Goal: Task Accomplishment & Management: Use online tool/utility

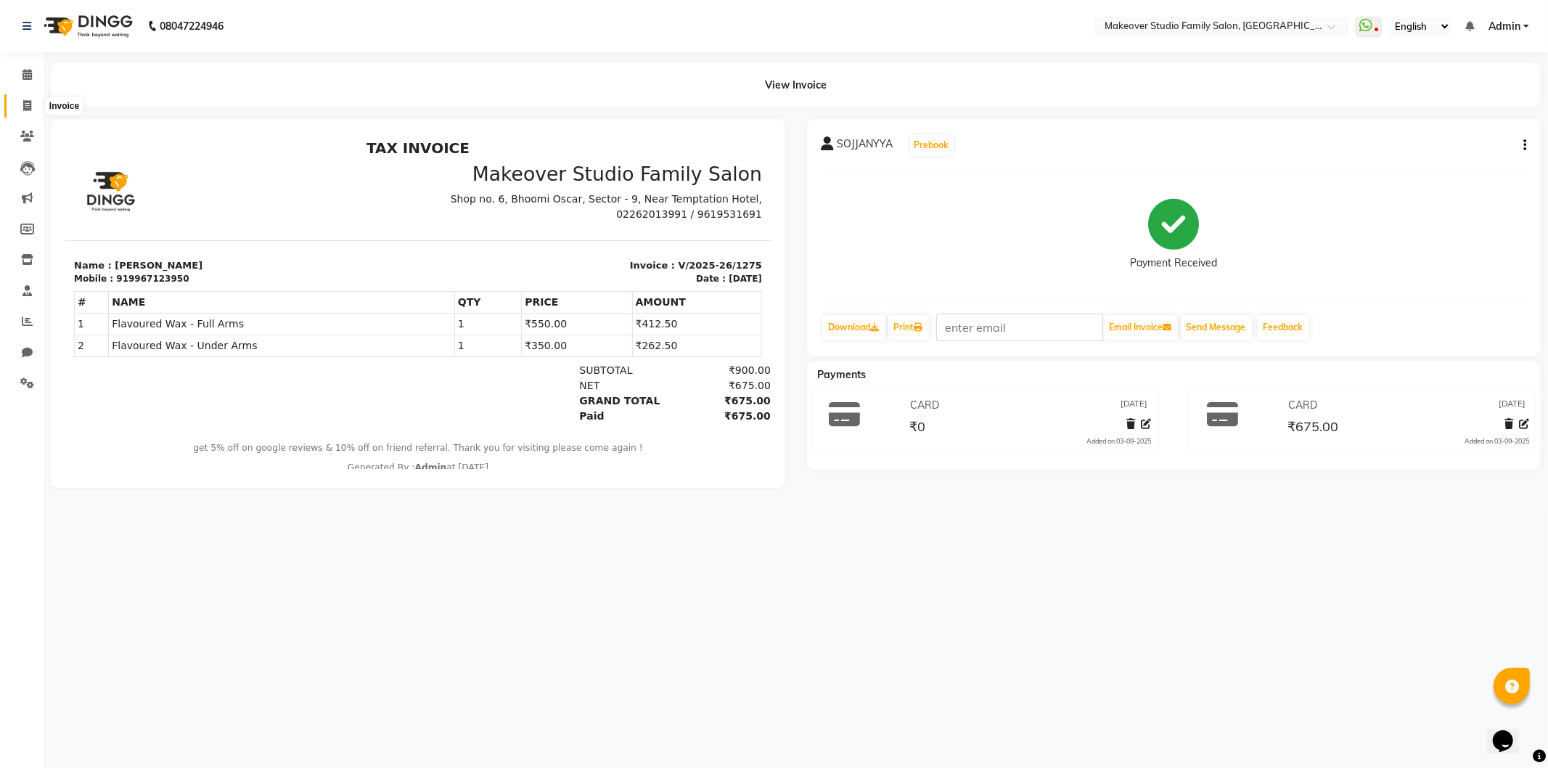
click at [28, 102] on icon at bounding box center [27, 105] width 8 height 11
select select "6089"
select select "service"
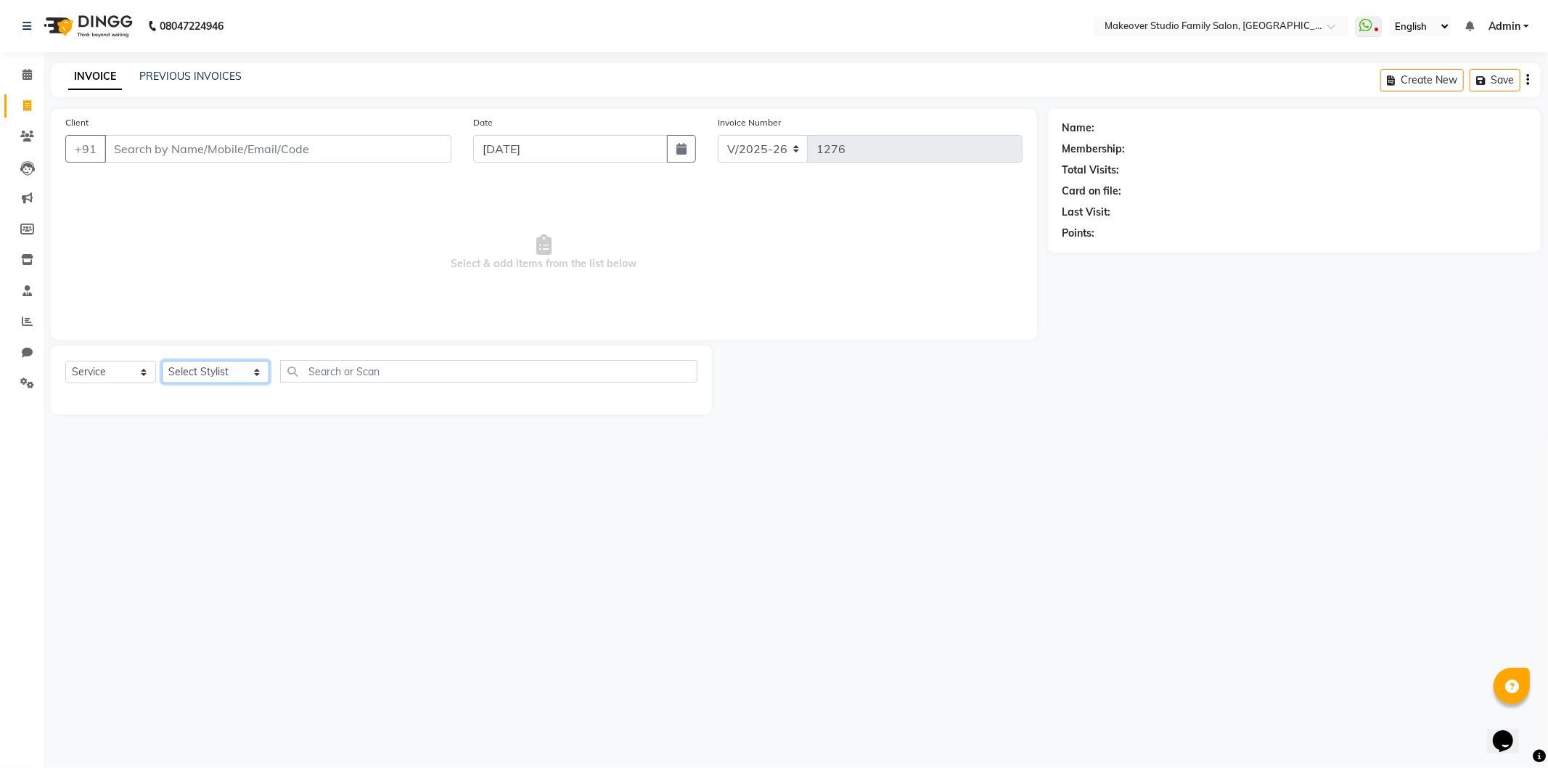
click at [194, 377] on select "Select Stylist [PERSON_NAME] Divya [PERSON_NAME] [PERSON_NAME] [PERSON_NAME] Ha…" at bounding box center [215, 372] width 107 height 22
select select "44959"
click at [162, 361] on select "Select Stylist [PERSON_NAME] Divya [PERSON_NAME] [PERSON_NAME] [PERSON_NAME] Ha…" at bounding box center [215, 372] width 107 height 22
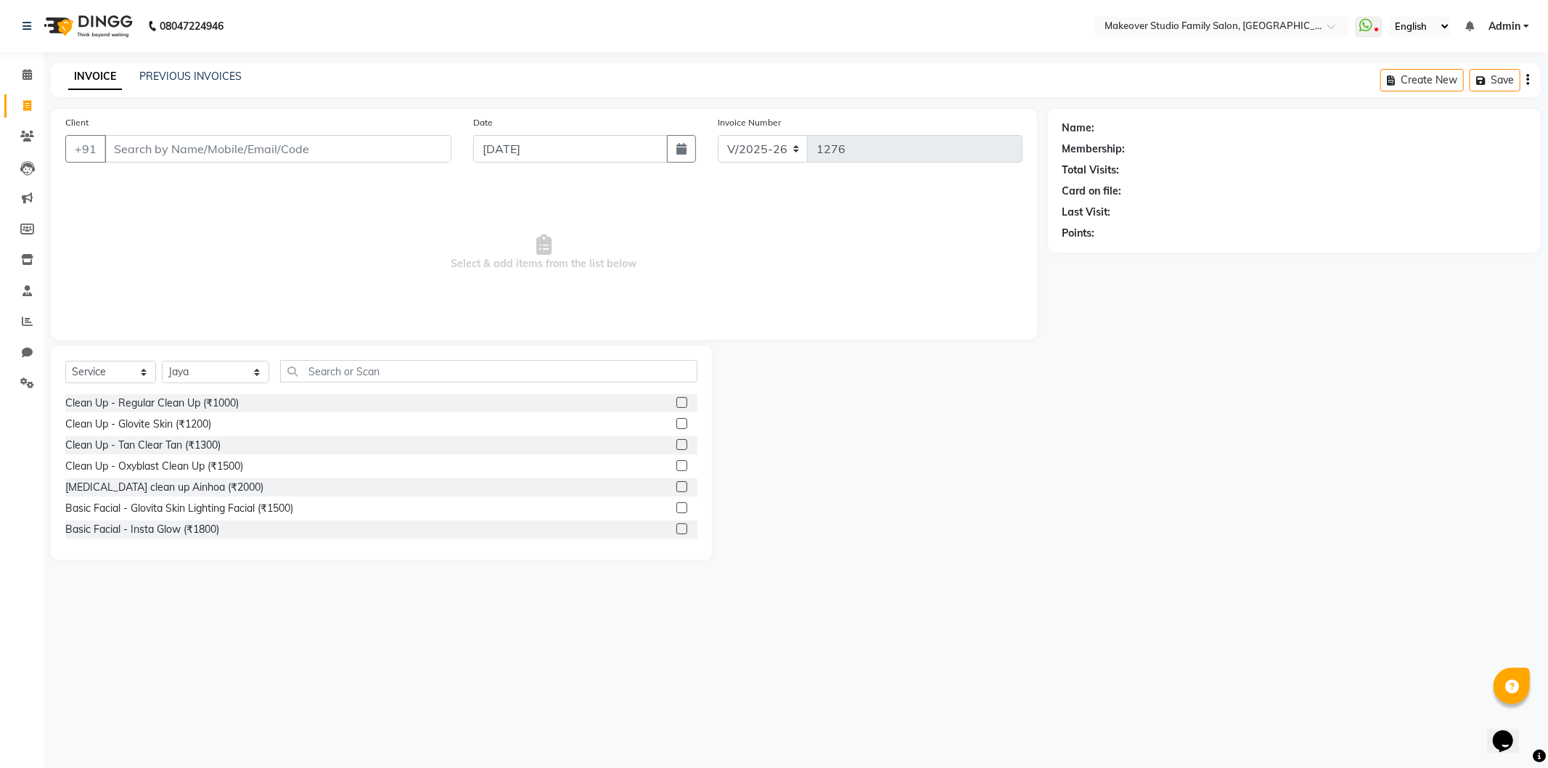
click at [332, 358] on div "Select Service Product Membership Package Voucher Prepaid Gift Card Select Styl…" at bounding box center [381, 452] width 661 height 214
click at [329, 372] on input "text" at bounding box center [488, 371] width 417 height 22
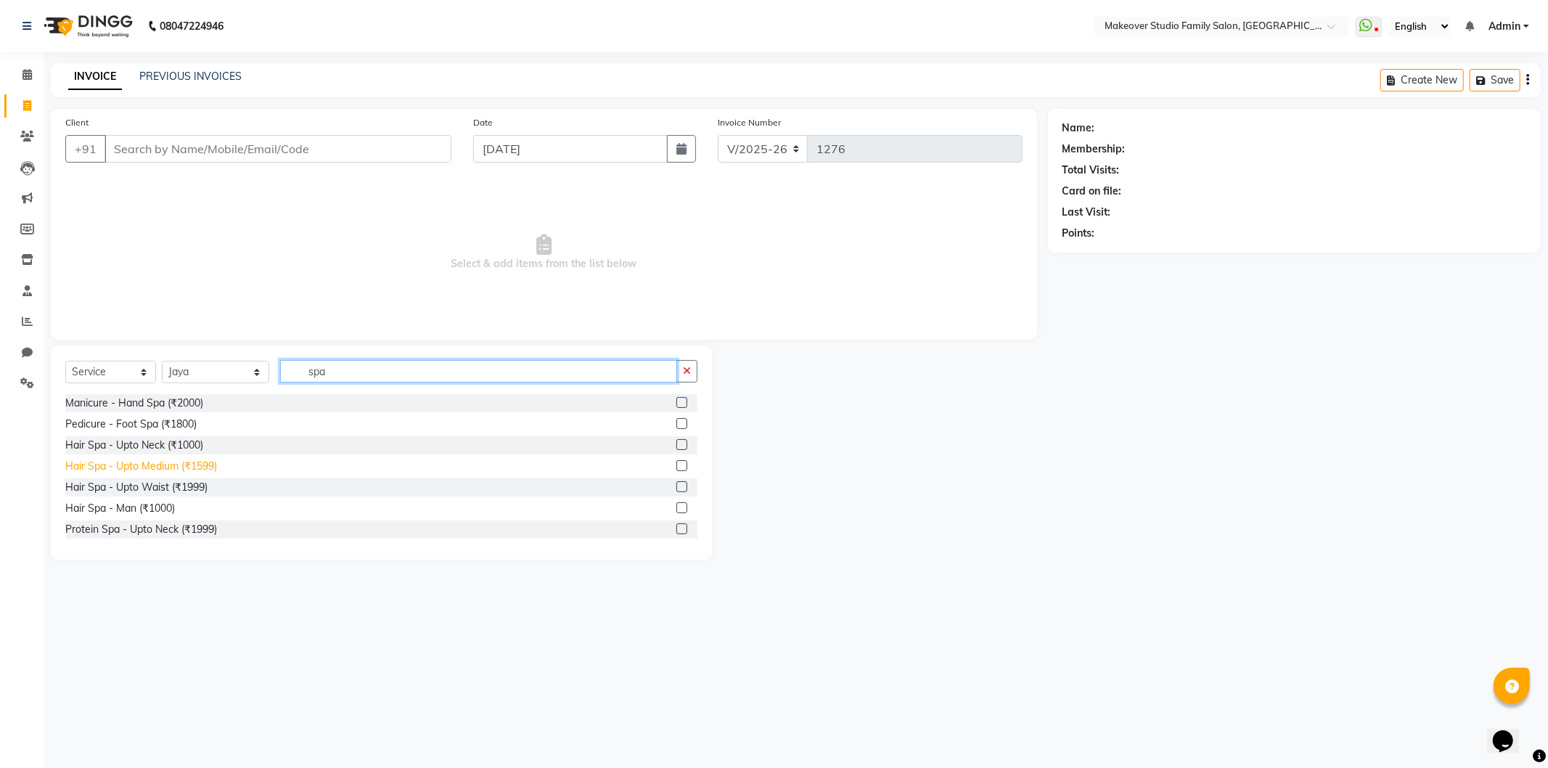
type input "spa"
click at [200, 469] on div "Hair Spa - Upto Medium (₹1599)" at bounding box center [141, 466] width 152 height 15
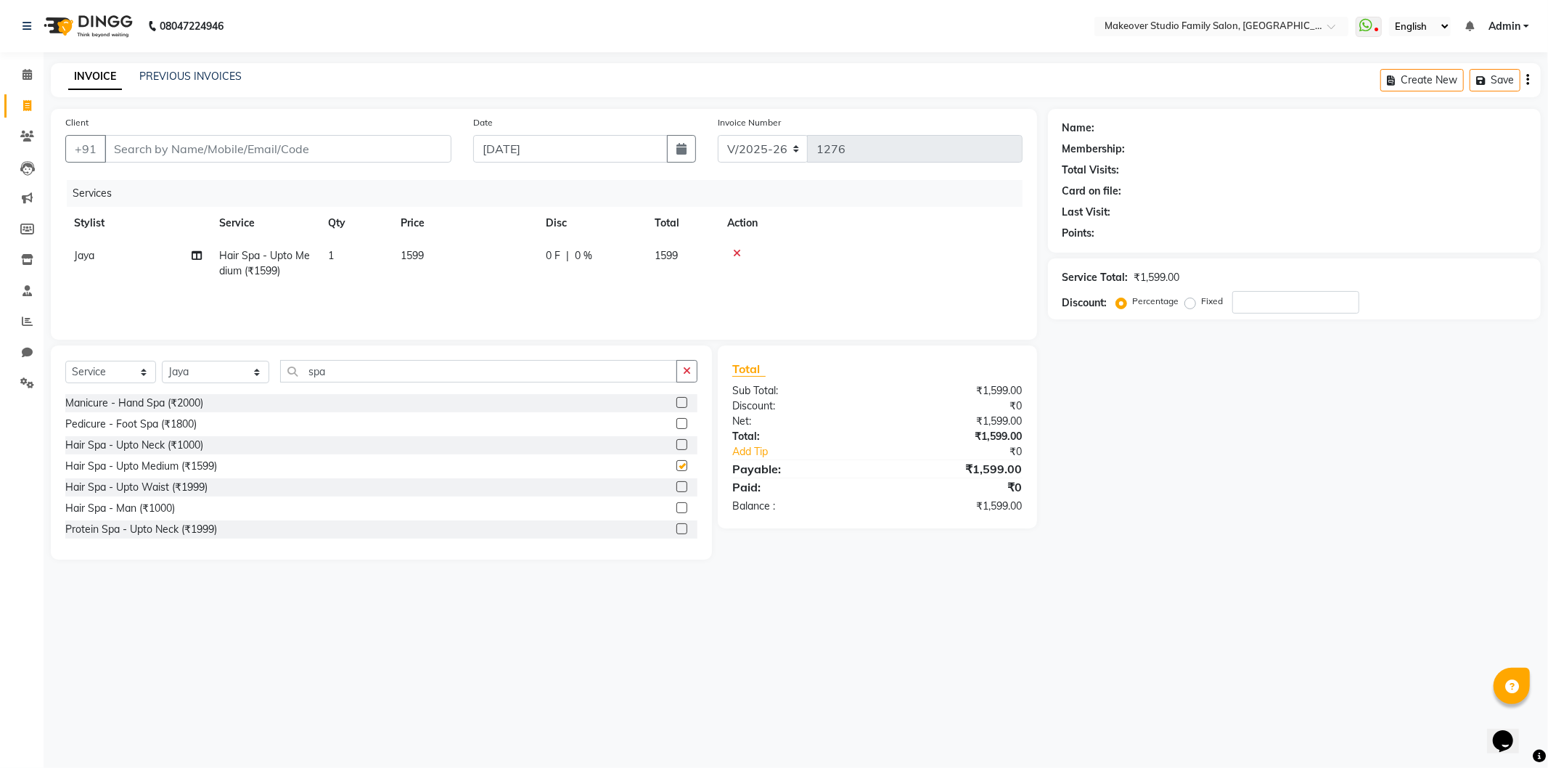
checkbox input "false"
drag, startPoint x: 322, startPoint y: 366, endPoint x: 222, endPoint y: 422, distance: 114.3
click at [201, 419] on div "Select Service Product Membership Package Voucher Prepaid Gift Card Select Styl…" at bounding box center [381, 452] width 661 height 214
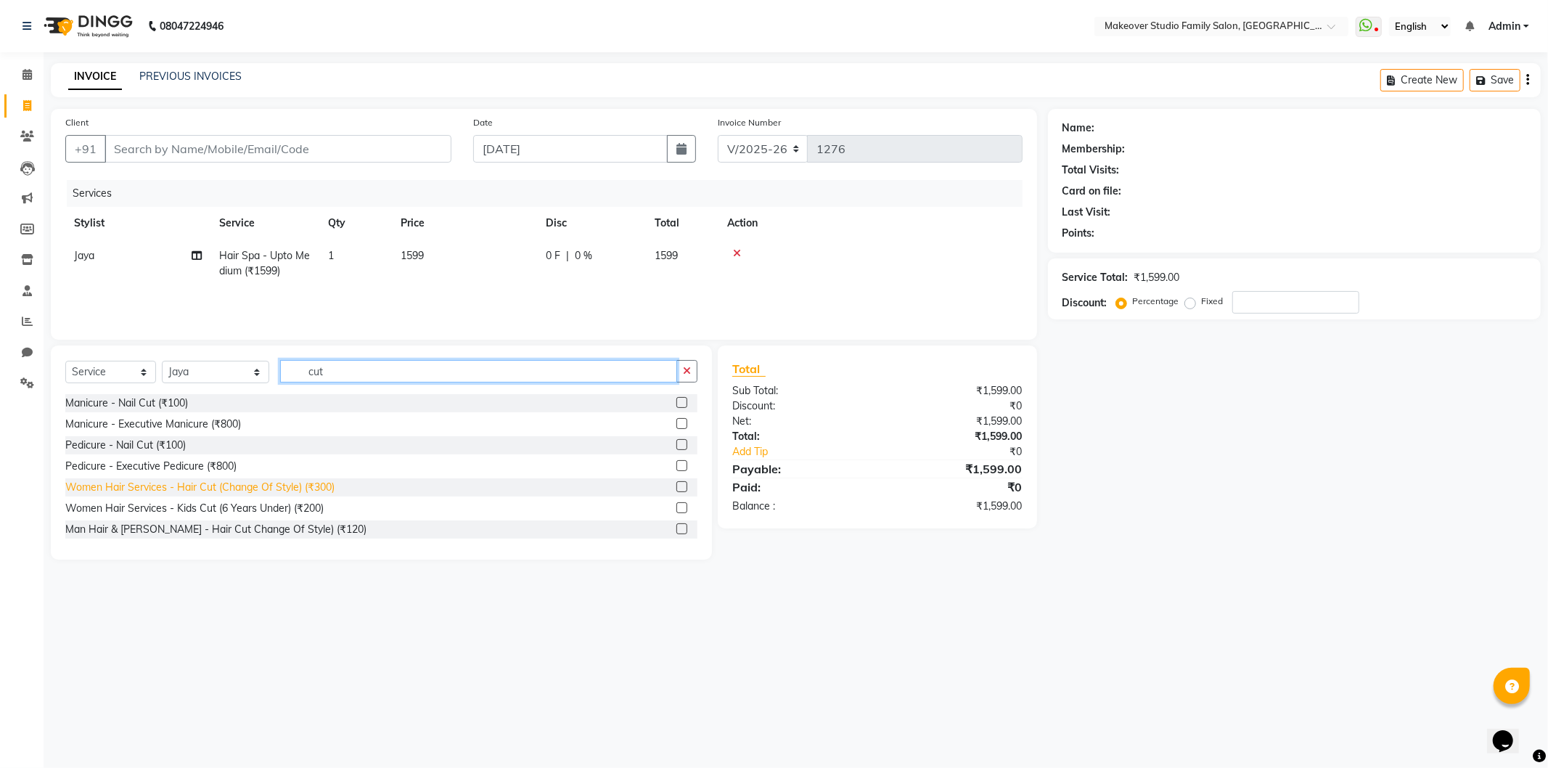
type input "cut"
click at [237, 490] on div "Women Hair Services - Hair Cut (Change Of Style) (₹300)" at bounding box center [199, 487] width 269 height 15
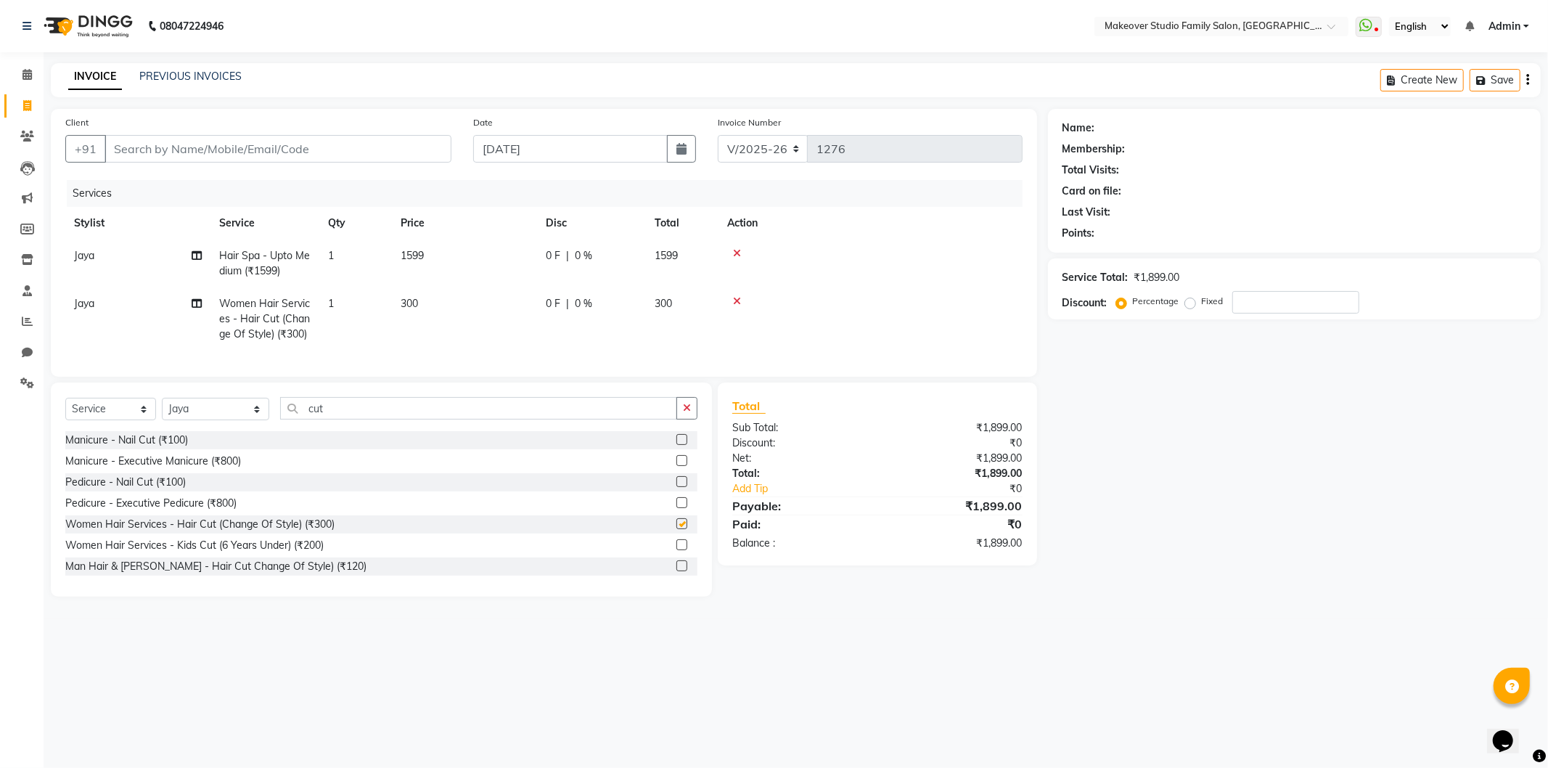
checkbox input "false"
click at [422, 321] on td "300" at bounding box center [464, 318] width 145 height 63
select select "44959"
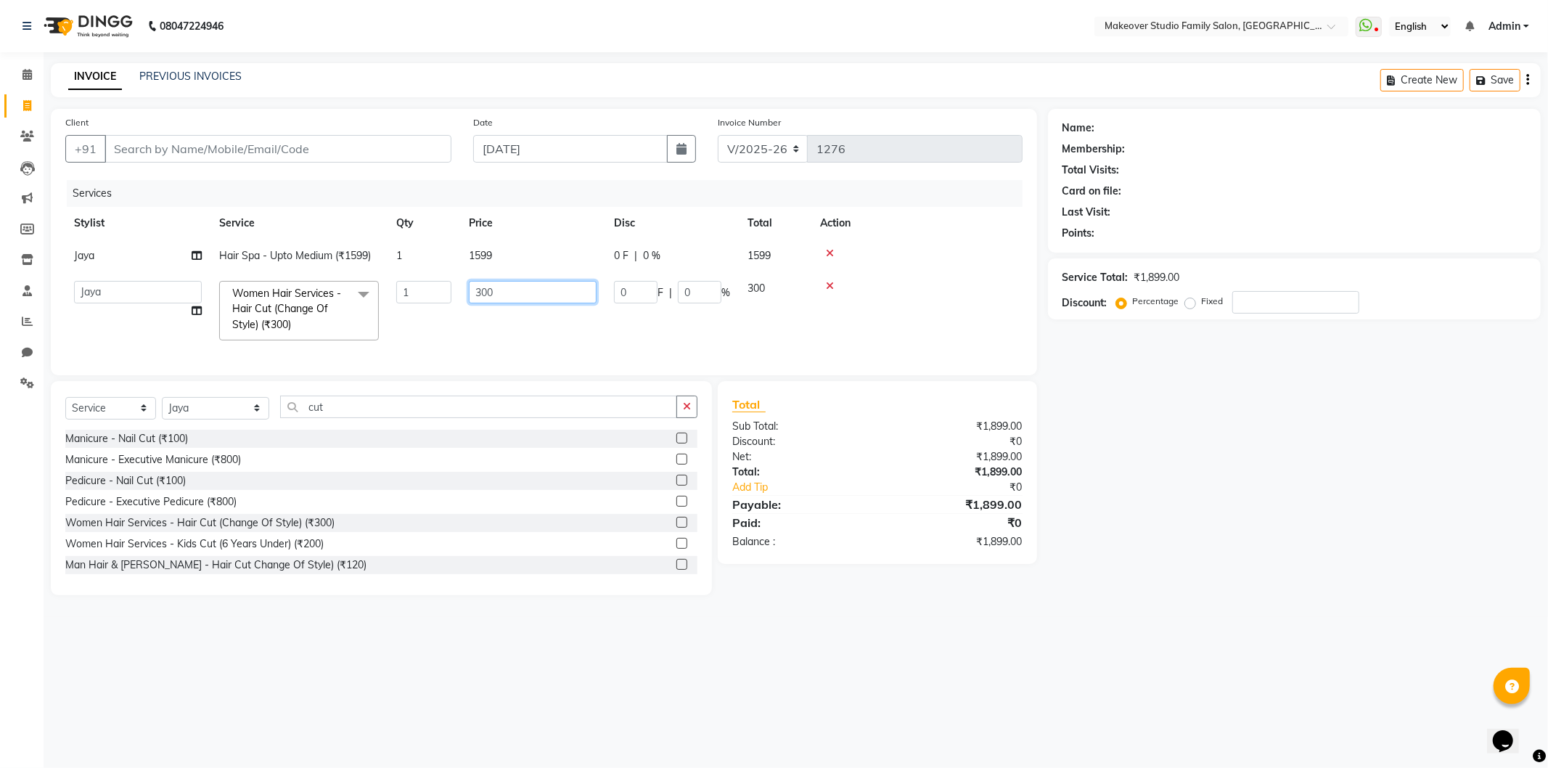
drag, startPoint x: 511, startPoint y: 298, endPoint x: 422, endPoint y: 331, distance: 94.6
click at [422, 331] on tr "[PERSON_NAME] [PERSON_NAME] [PERSON_NAME] [PERSON_NAME] Hair Stylist [PERSON_NA…" at bounding box center [543, 310] width 957 height 77
type input "400"
click at [559, 680] on div "08047224946 Select Location × Makeover Studio Family Salon, Ghansoli WhatsApp S…" at bounding box center [774, 384] width 1548 height 768
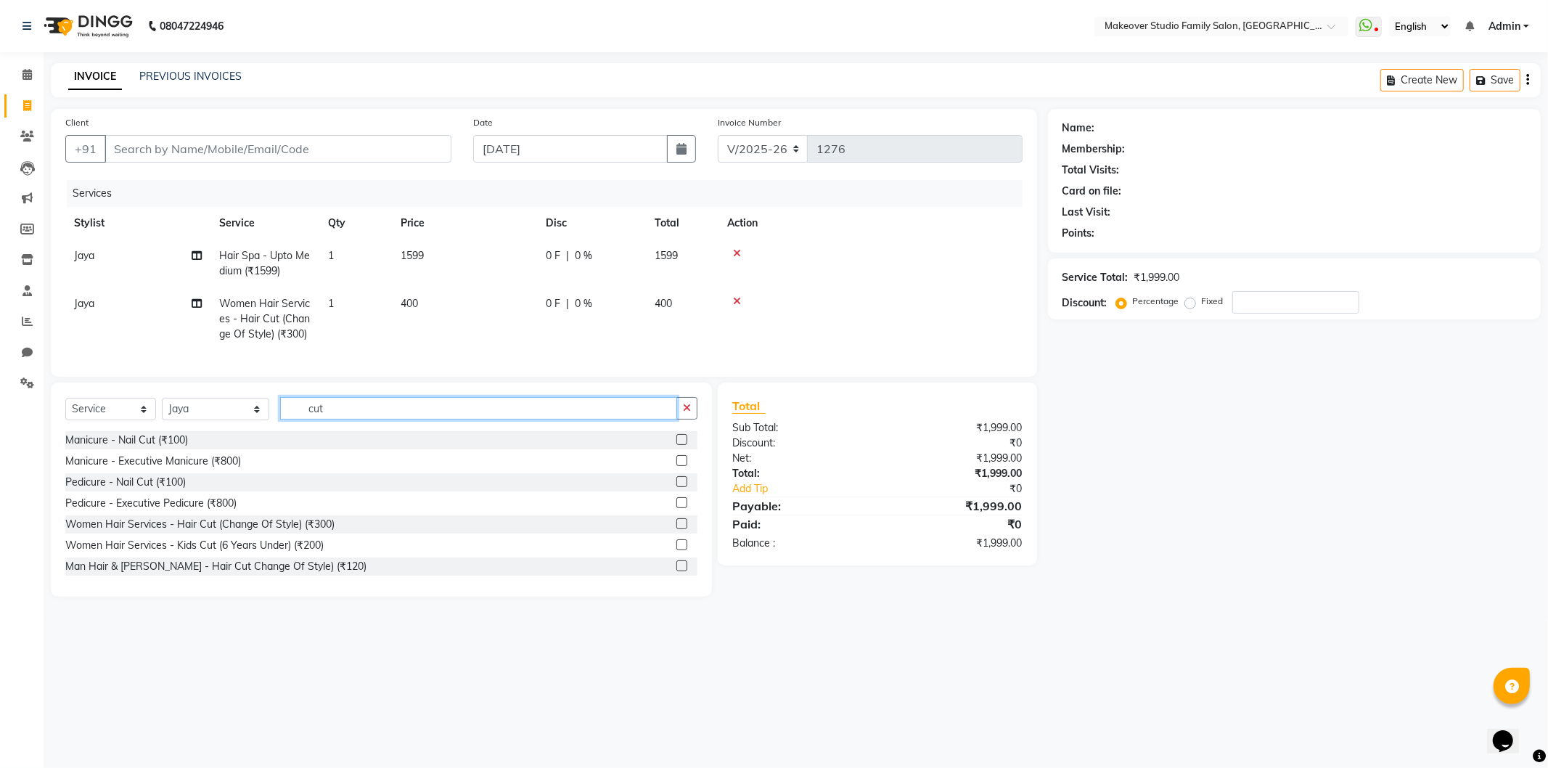
drag, startPoint x: 300, startPoint y: 421, endPoint x: 160, endPoint y: 434, distance: 139.9
click at [160, 431] on div "Select Service Product Membership Package Voucher Prepaid Gift Card Select Styl…" at bounding box center [381, 414] width 632 height 34
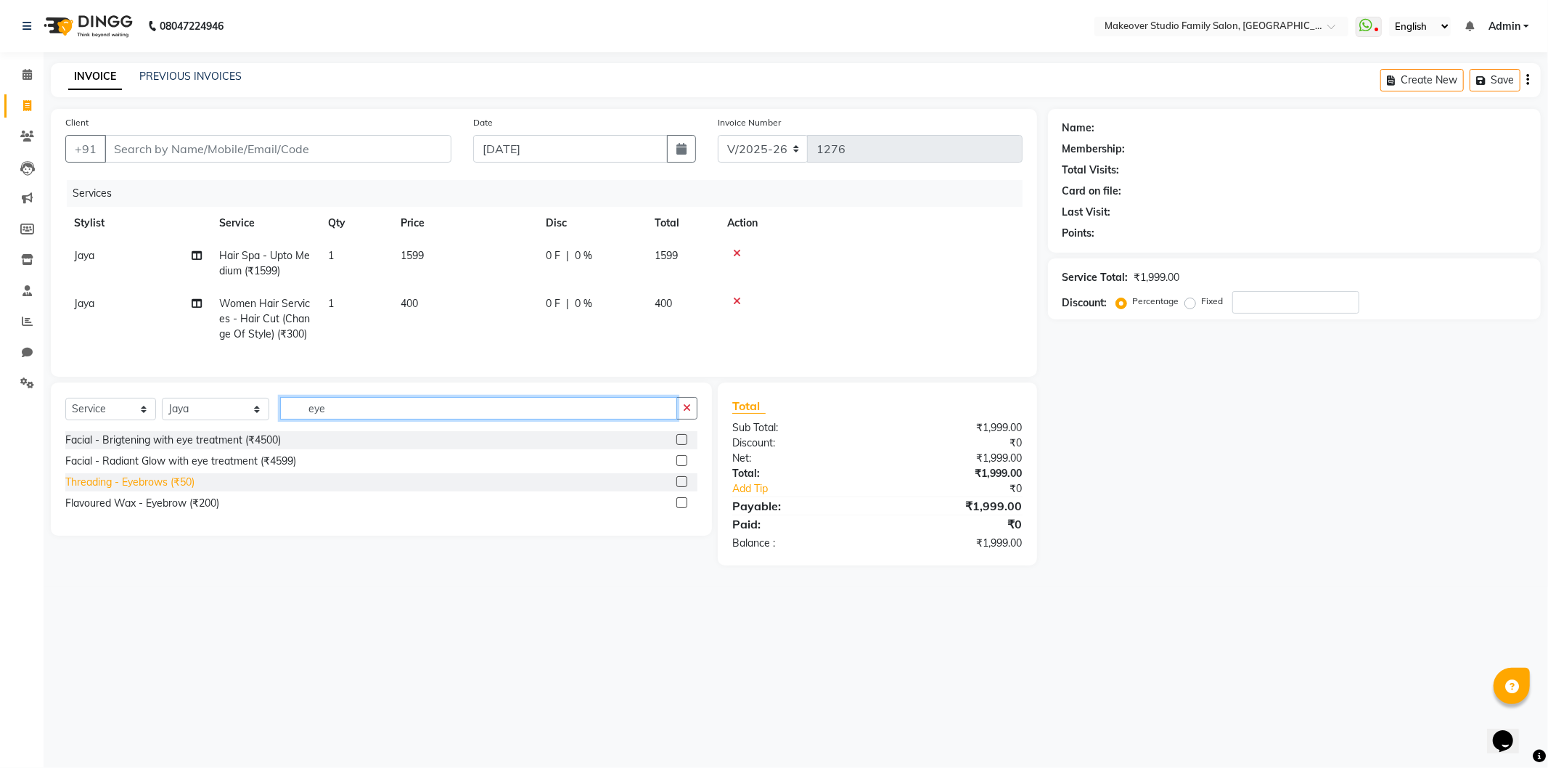
type input "eye"
click at [136, 490] on div "Threading - Eyebrows (₹50)" at bounding box center [129, 482] width 129 height 15
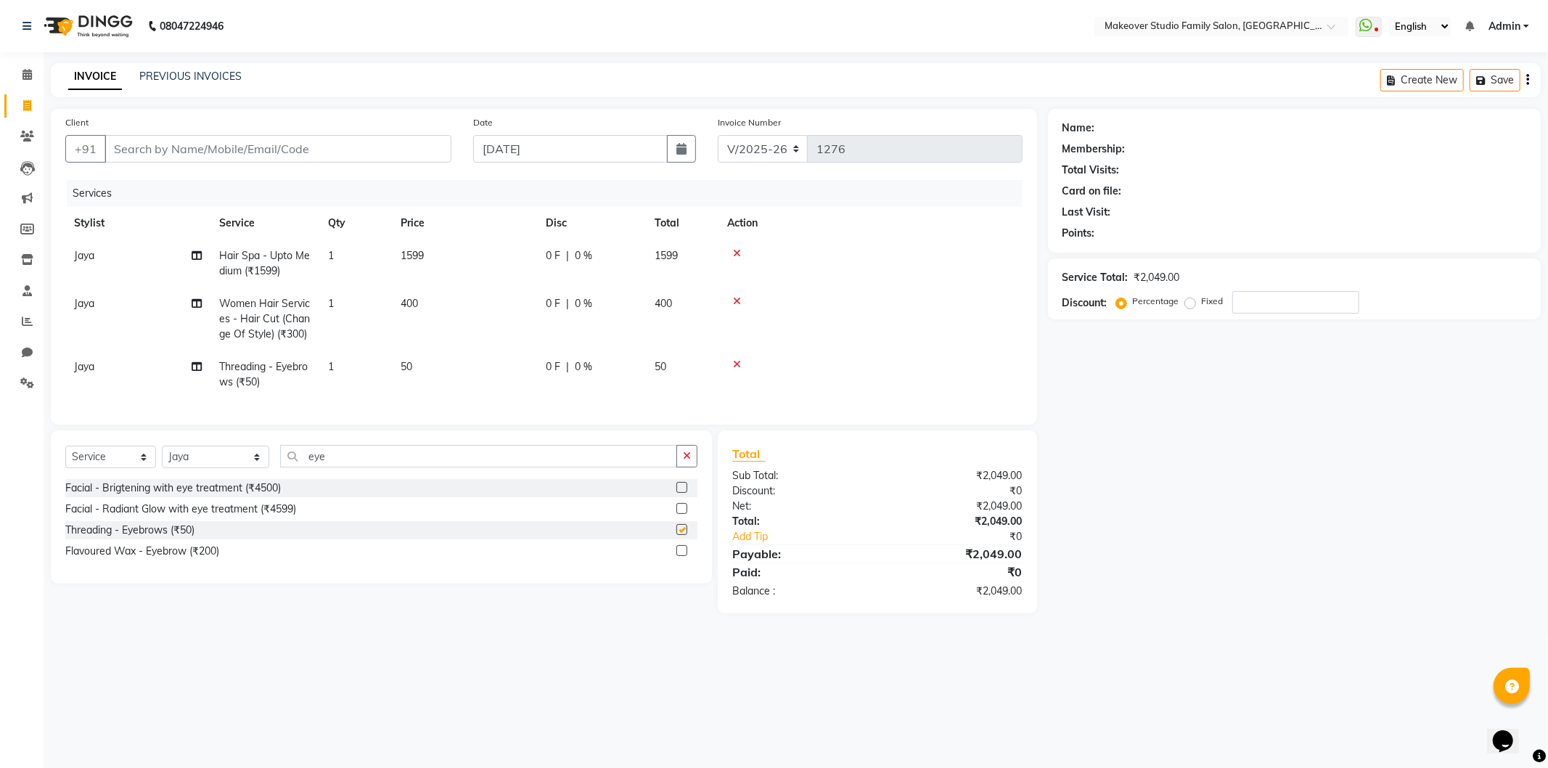
checkbox input "false"
click at [909, 303] on div at bounding box center [870, 301] width 287 height 10
click at [157, 149] on input "Client" at bounding box center [277, 149] width 347 height 28
click at [165, 152] on input "Client" at bounding box center [277, 149] width 347 height 28
click at [617, 266] on td "0 F | 0 %" at bounding box center [591, 263] width 109 height 48
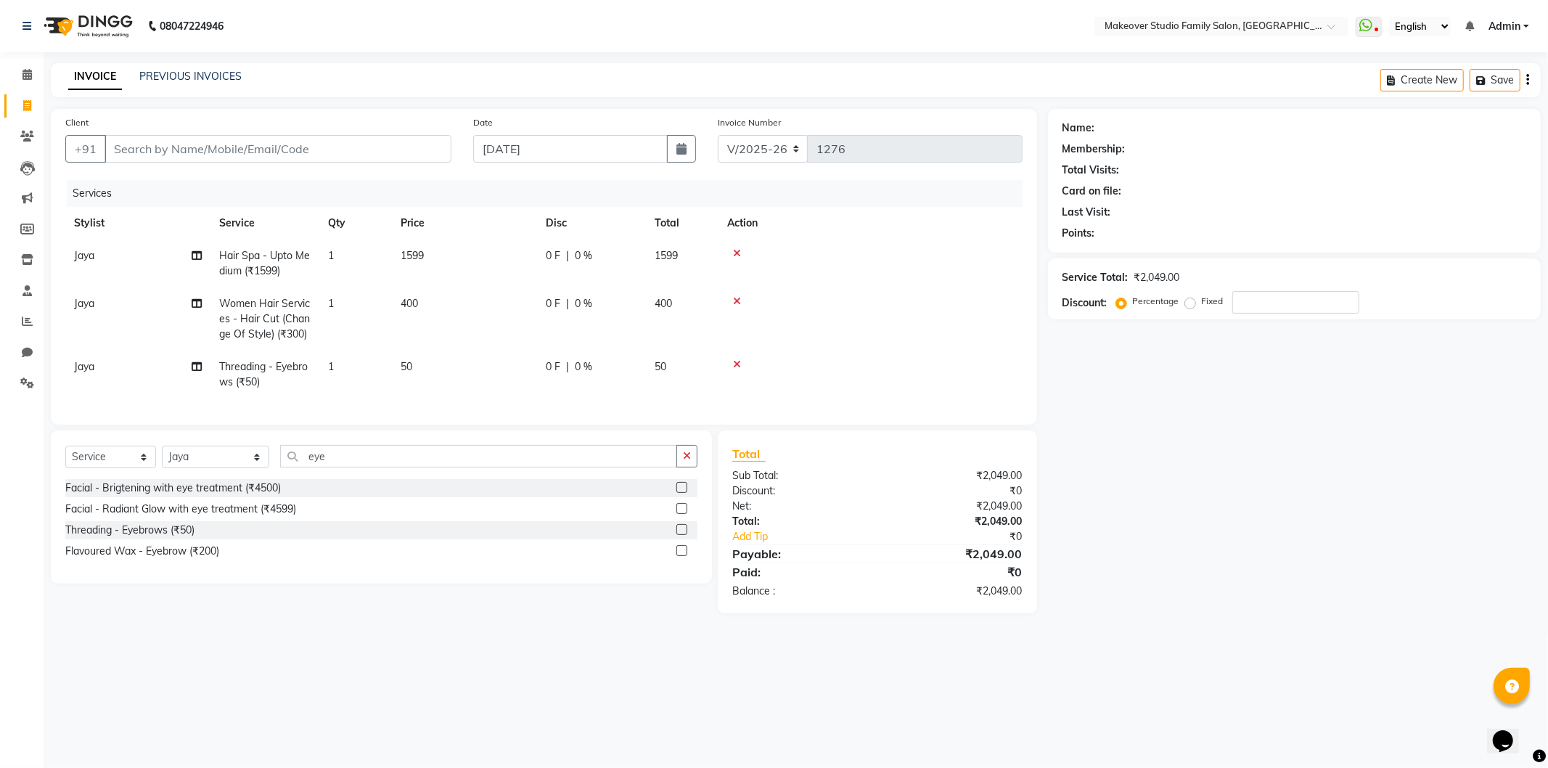
select select "44959"
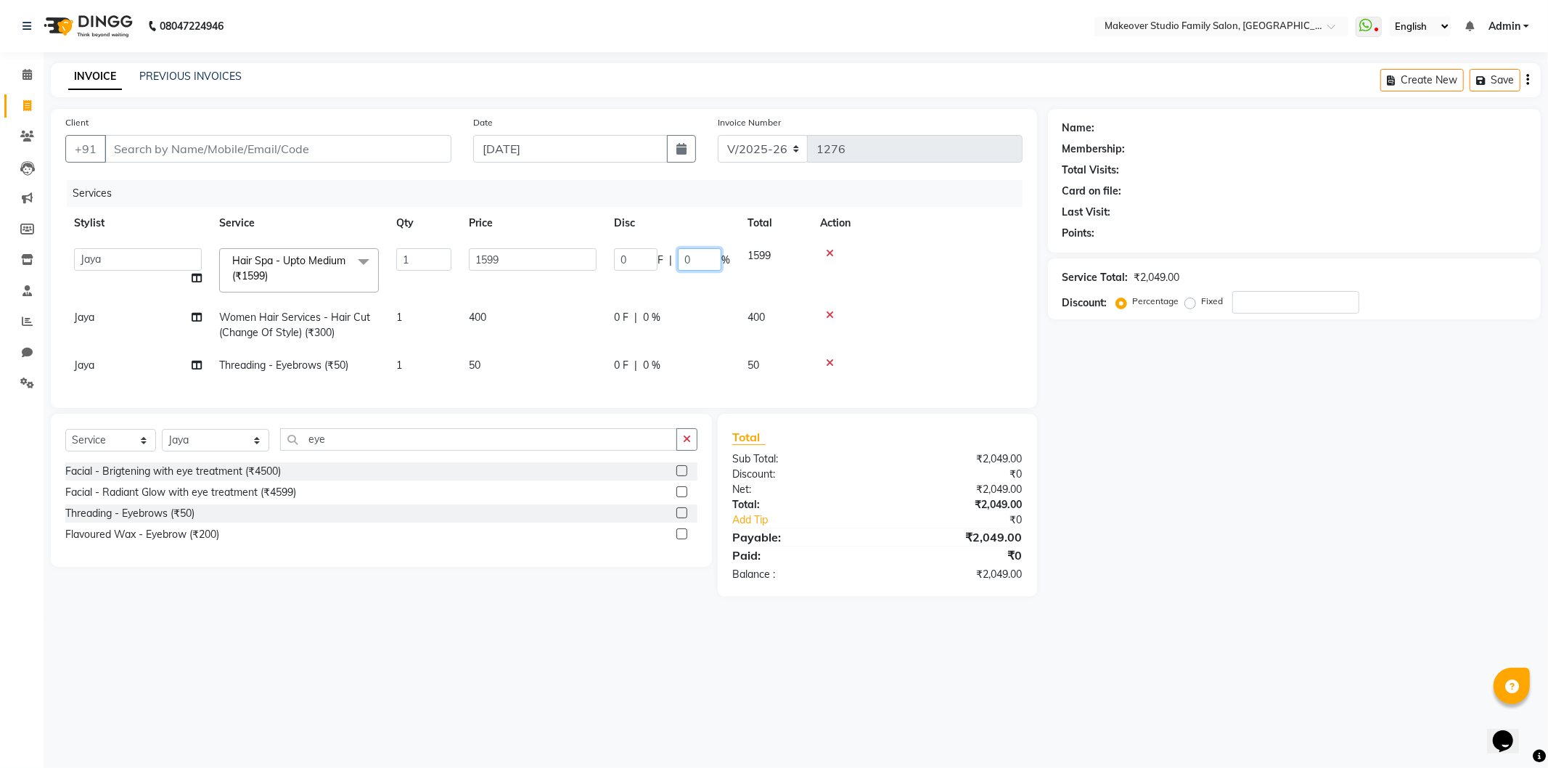
drag, startPoint x: 701, startPoint y: 259, endPoint x: 655, endPoint y: 263, distance: 46.6
click at [656, 268] on div "0 F | 0 %" at bounding box center [672, 259] width 116 height 22
type input "25"
click at [1321, 491] on div "Name: Membership: Total Visits: Card on file: Last Visit: Points: Service Total…" at bounding box center [1300, 353] width 504 height 488
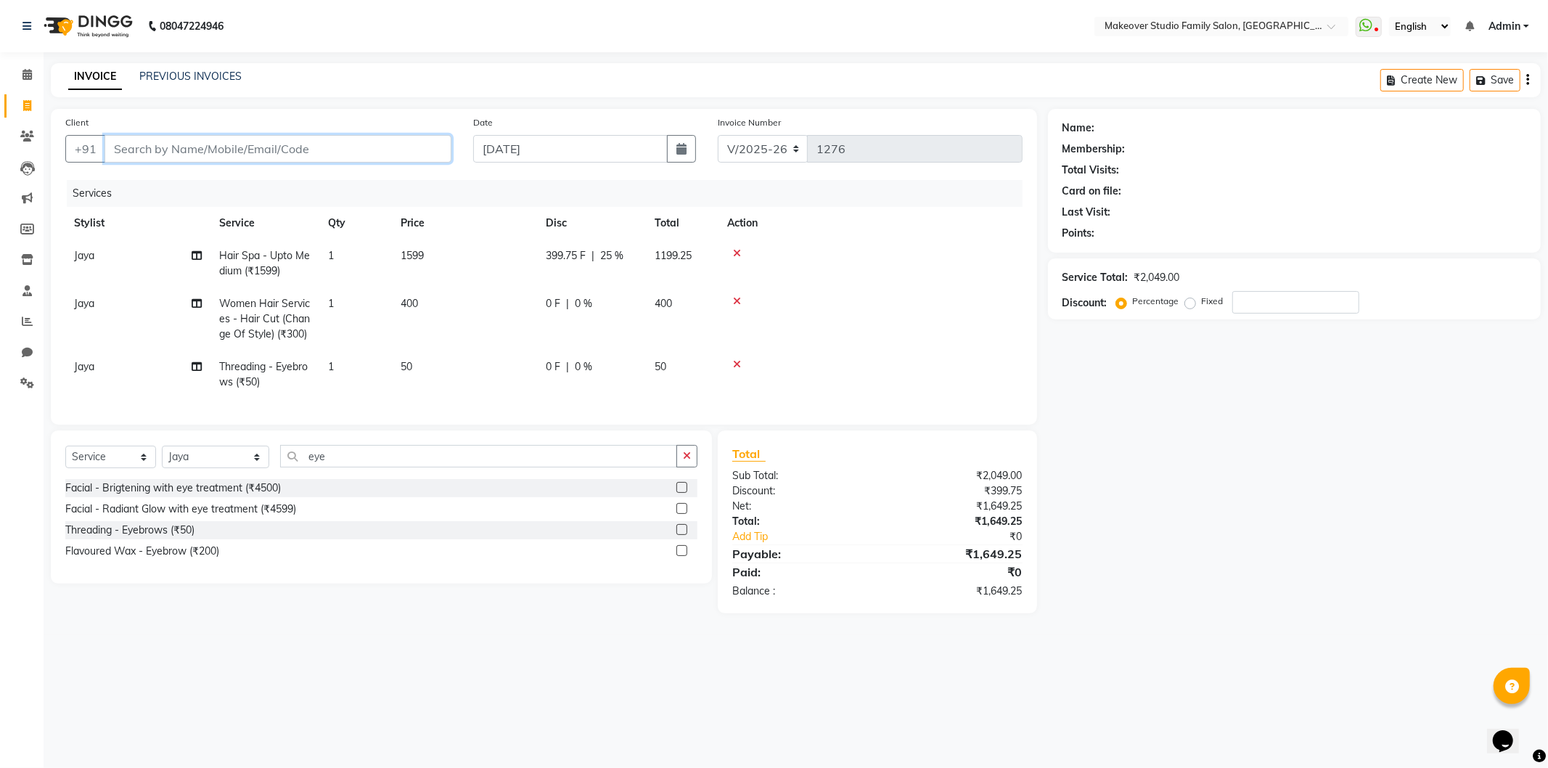
click at [200, 147] on input "Client" at bounding box center [277, 149] width 347 height 28
type input "7"
type input "0"
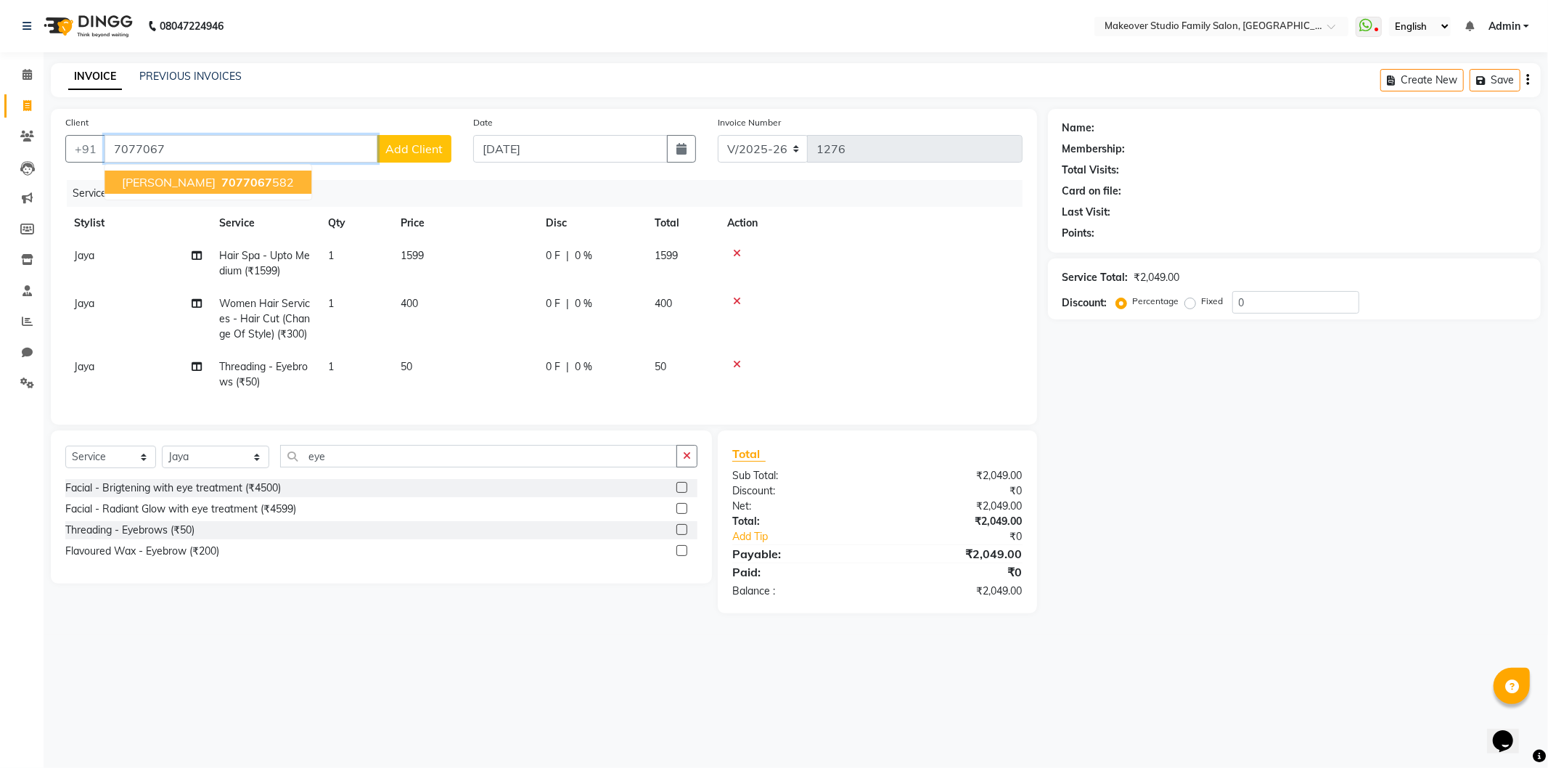
click at [221, 182] on span "7077067" at bounding box center [246, 182] width 51 height 15
type input "7077067582"
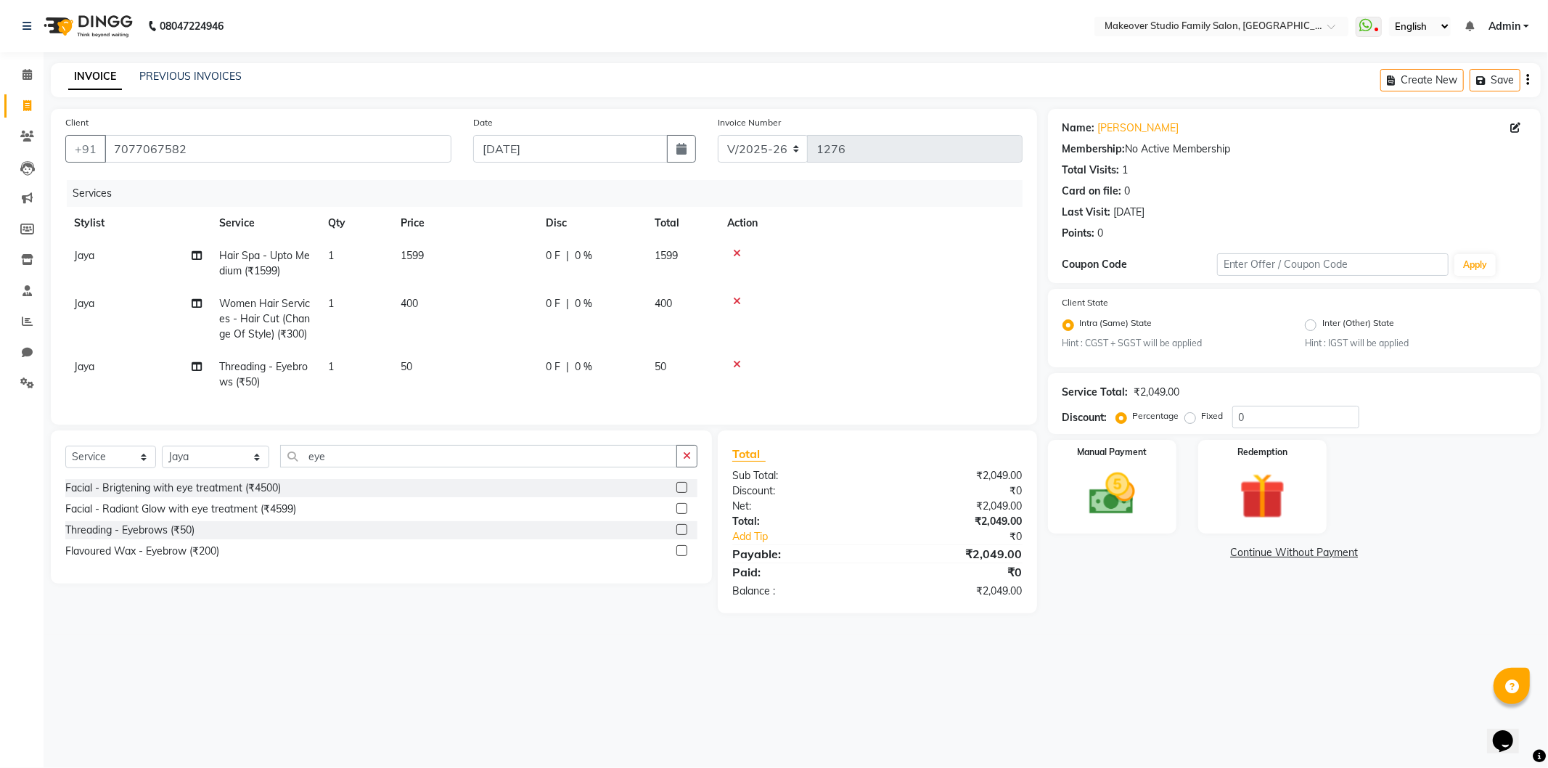
click at [633, 252] on div "0 F | 0 %" at bounding box center [591, 255] width 91 height 15
select select "44959"
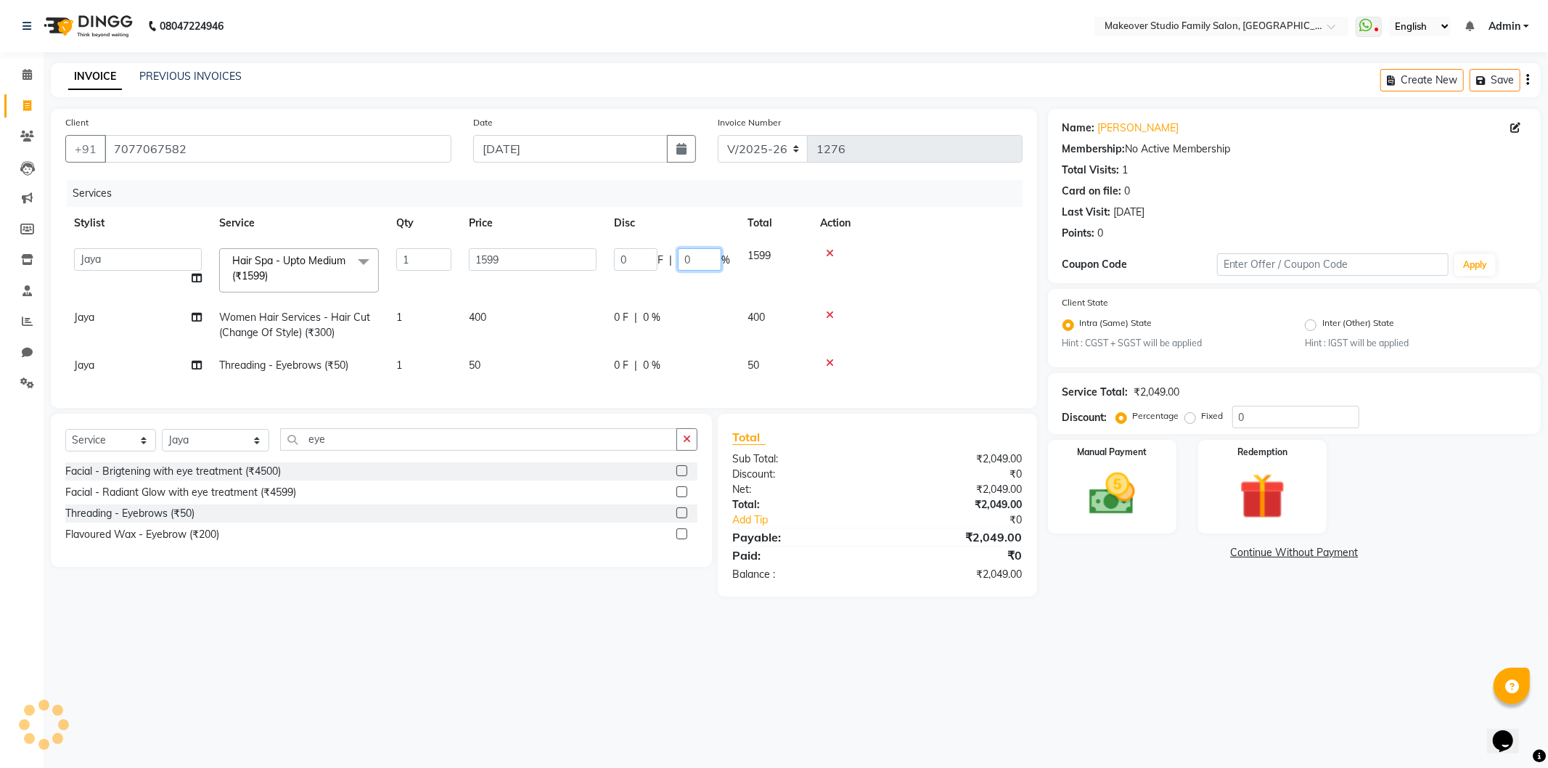
drag, startPoint x: 706, startPoint y: 247, endPoint x: 612, endPoint y: 283, distance: 101.1
click at [612, 283] on td "0 F | 0 %" at bounding box center [672, 270] width 134 height 62
type input "25"
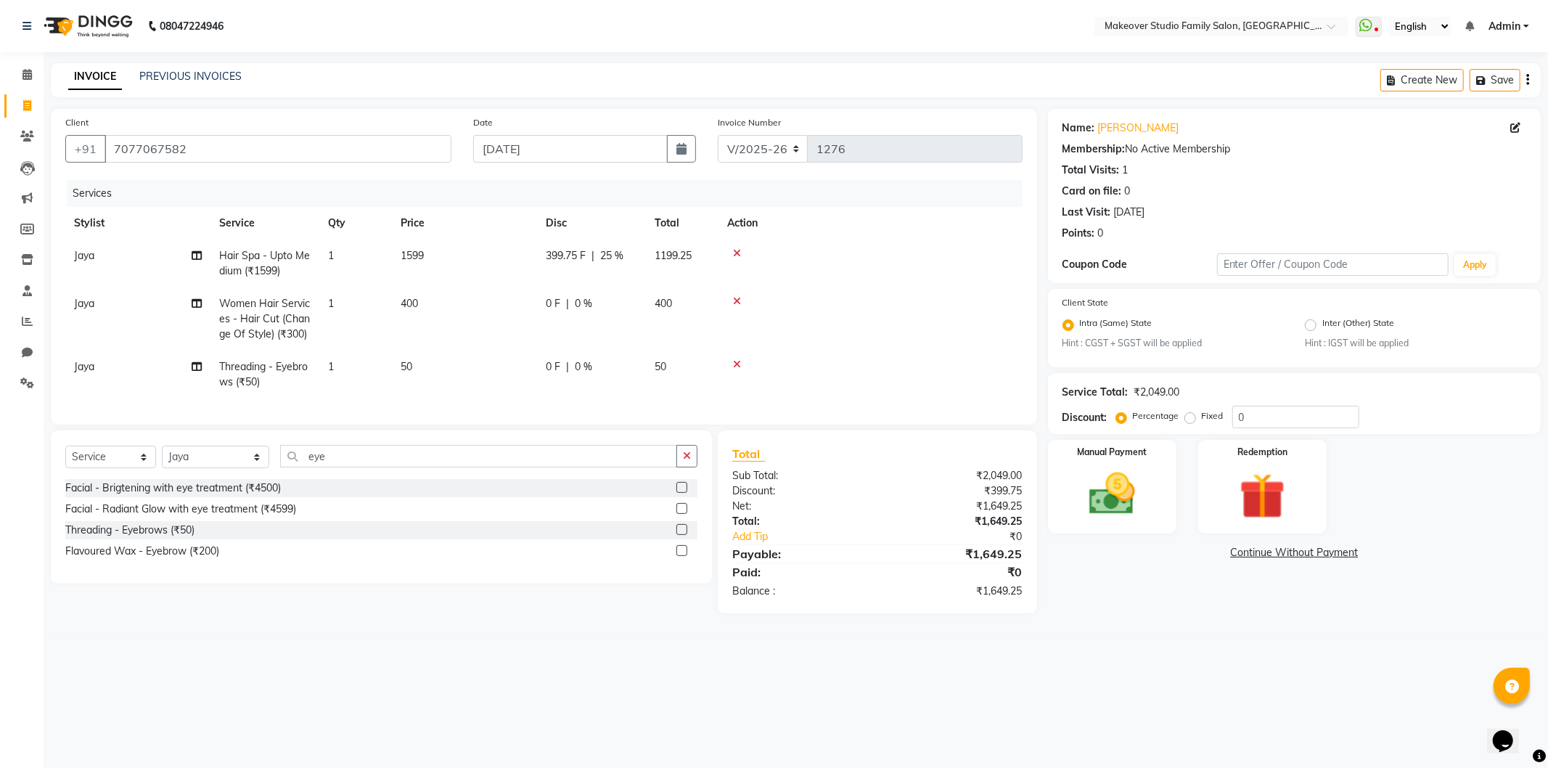
click at [1064, 607] on div "Name: [PERSON_NAME] Membership: No Active Membership Total Visits: 1 Card on fi…" at bounding box center [1300, 361] width 504 height 504
click at [1112, 504] on img at bounding box center [1112, 494] width 78 height 55
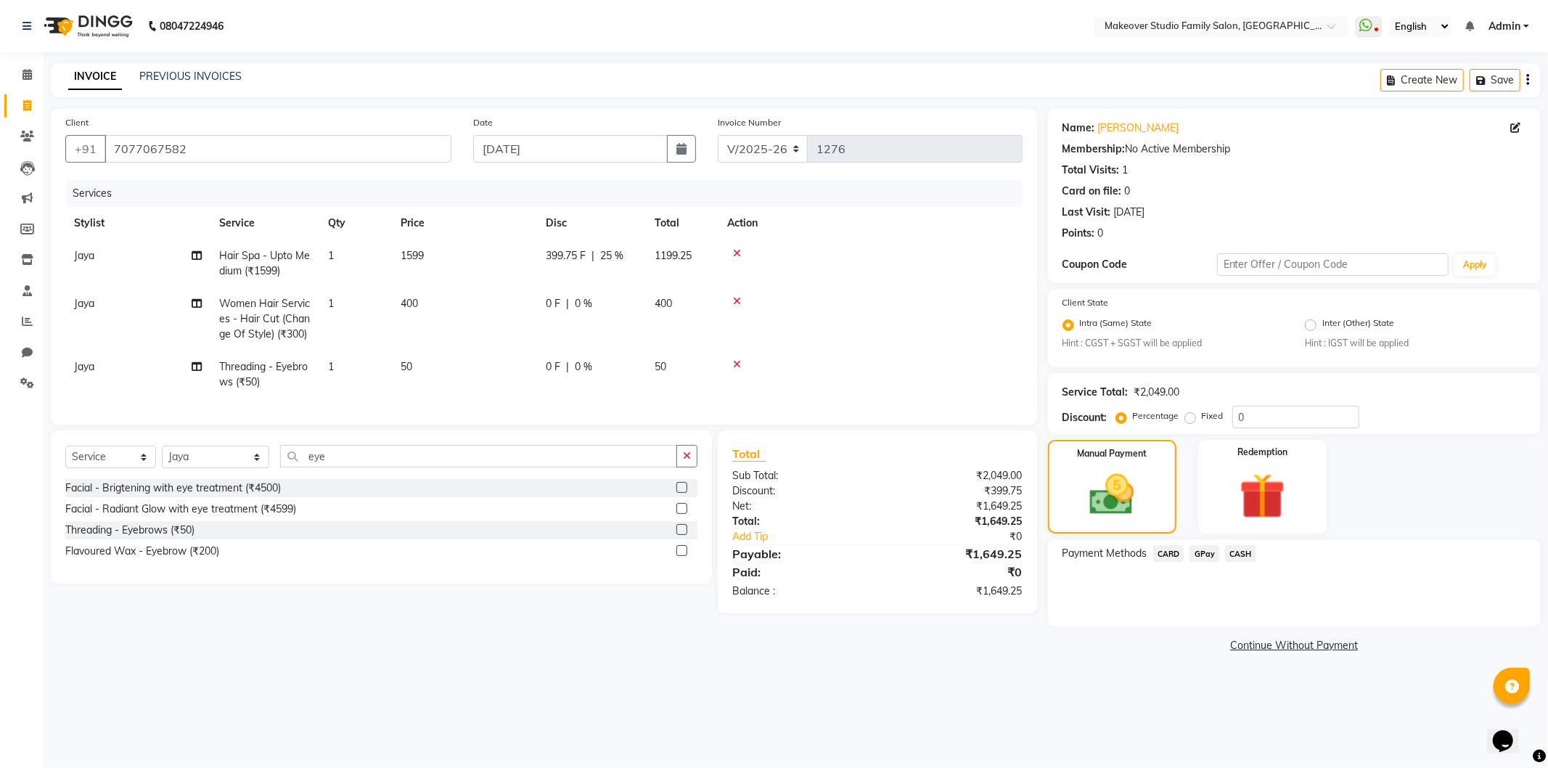
click at [1202, 553] on span "GPay" at bounding box center [1204, 553] width 30 height 17
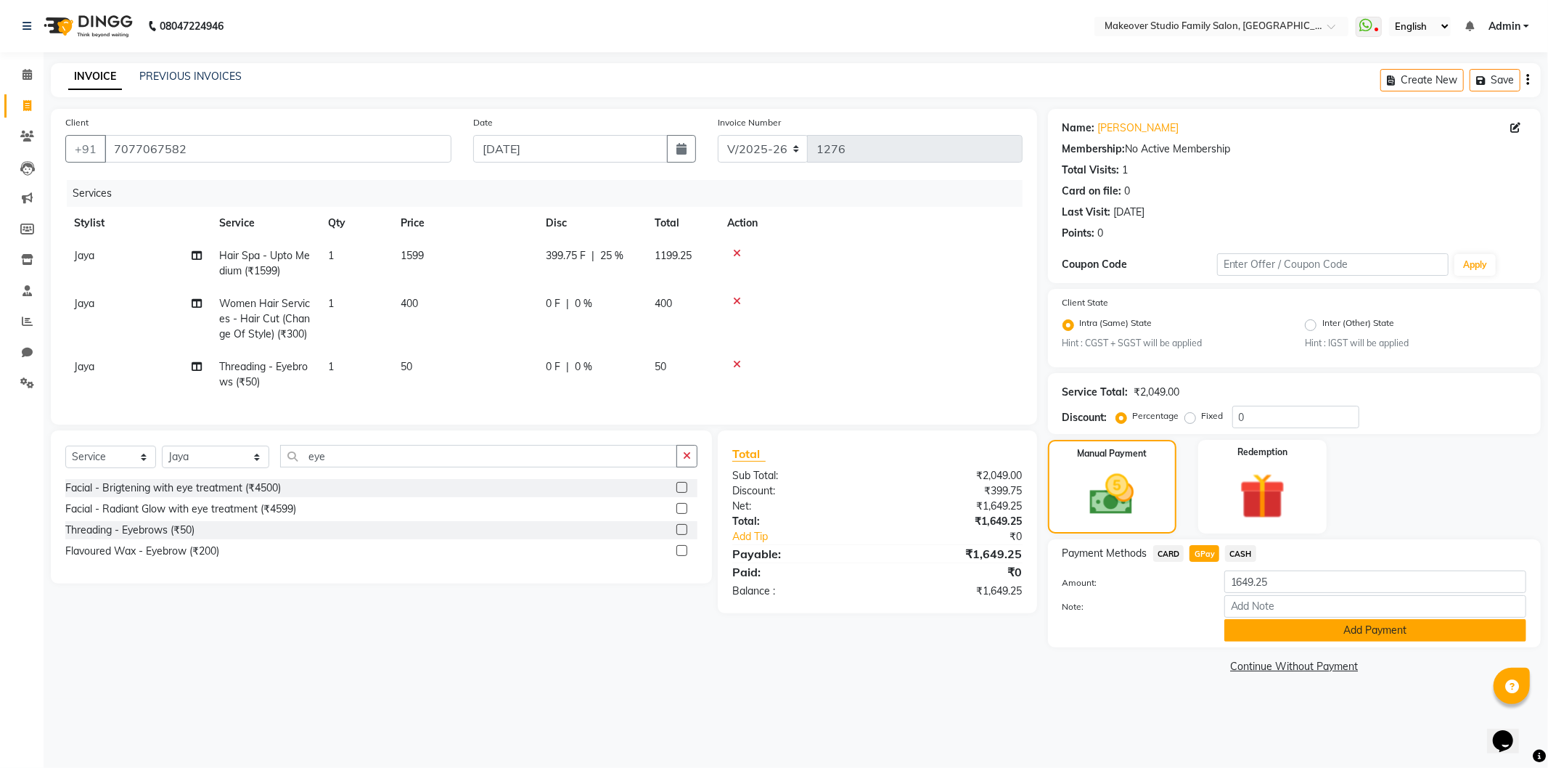
click at [1282, 635] on button "Add Payment" at bounding box center [1375, 630] width 302 height 22
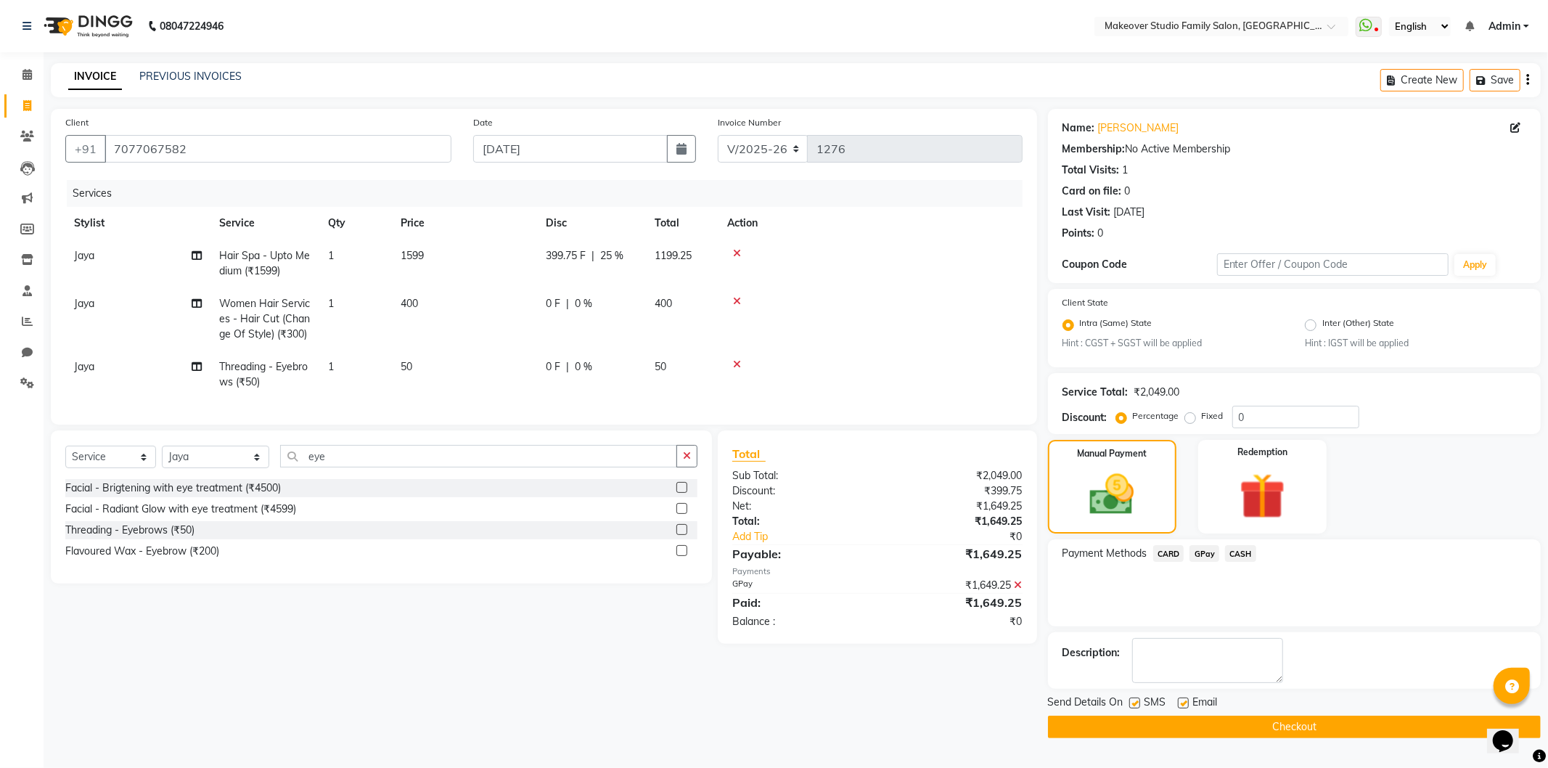
click at [1316, 723] on button "Checkout" at bounding box center [1294, 726] width 493 height 22
